Goal: Information Seeking & Learning: Learn about a topic

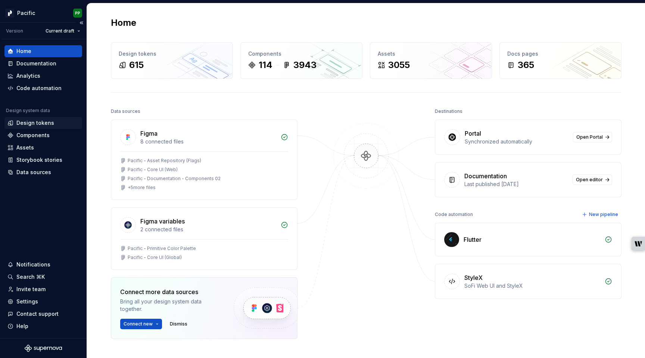
click at [30, 125] on div "Design tokens" at bounding box center [35, 122] width 38 height 7
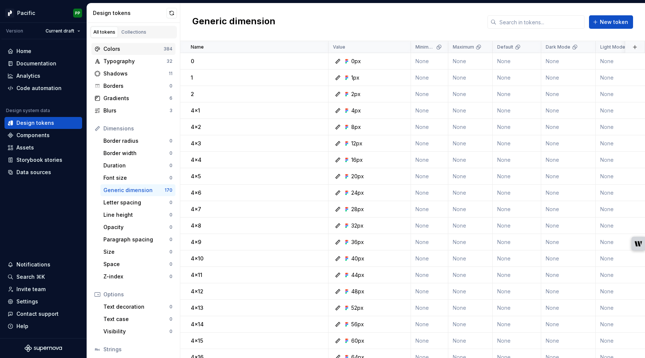
click at [130, 47] on div "Colors" at bounding box center [133, 48] width 60 height 7
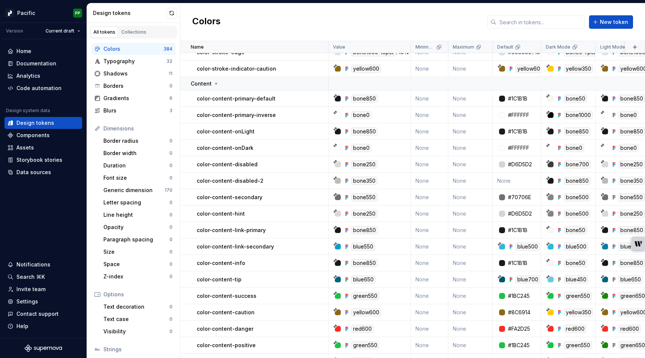
scroll to position [3941, 0]
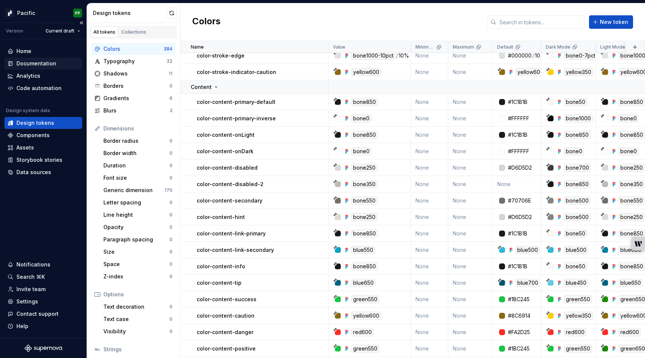
click at [28, 64] on div "Documentation" at bounding box center [36, 63] width 40 height 7
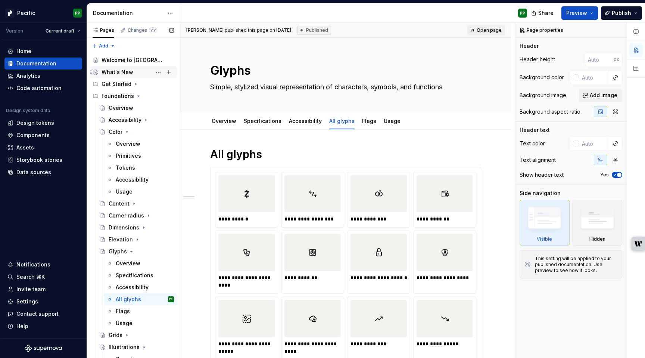
click at [128, 70] on div "What's New" at bounding box center [118, 71] width 32 height 7
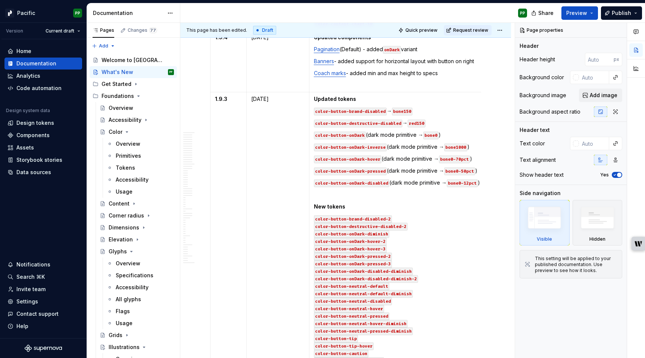
scroll to position [1050, 0]
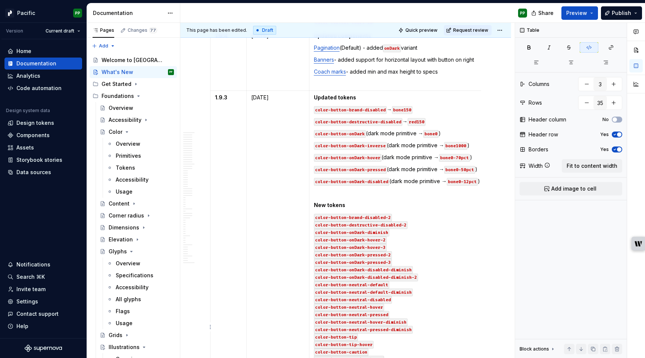
click at [441, 299] on p "color-button-brand-disabled-2 color-button-destructive-disabled-2 color-button-…" at bounding box center [401, 332] width 174 height 239
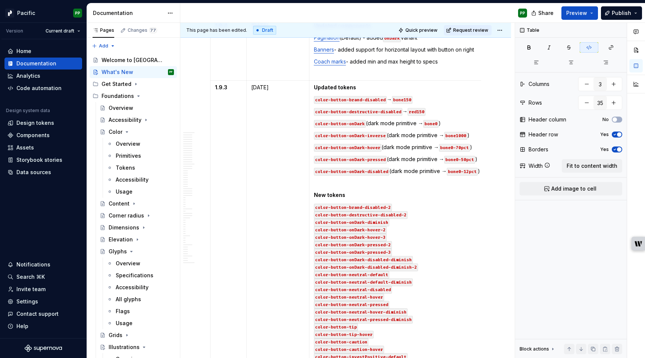
scroll to position [1060, 0]
type textarea "*"
click at [397, 4] on div "PP" at bounding box center [356, 12] width 353 height 19
